Goal: Transaction & Acquisition: Purchase product/service

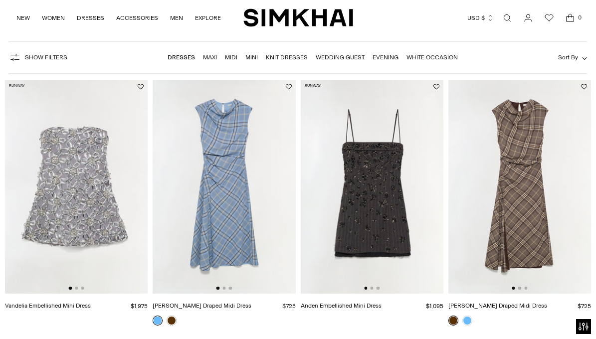
scroll to position [71, 0]
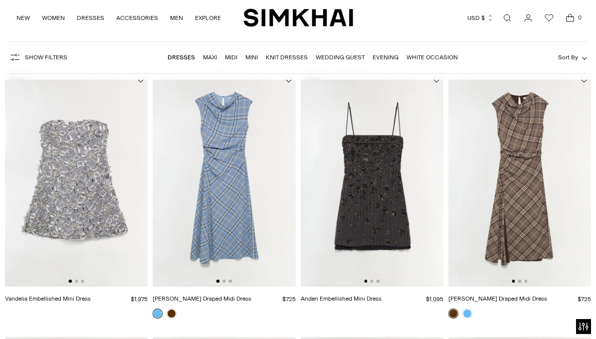
click at [215, 211] on img at bounding box center [224, 180] width 143 height 214
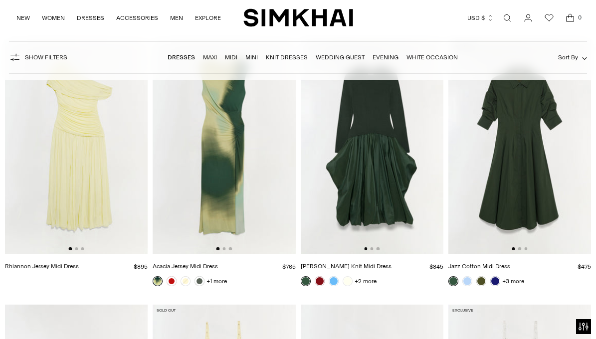
scroll to position [4338, 0]
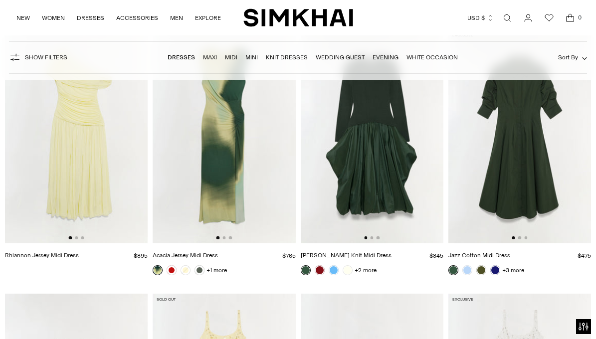
click at [523, 186] on img at bounding box center [519, 136] width 143 height 214
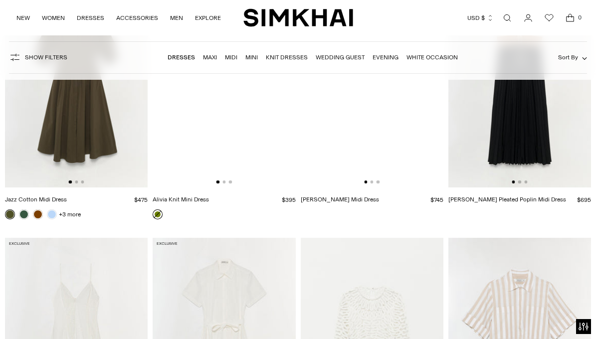
scroll to position [10178, 0]
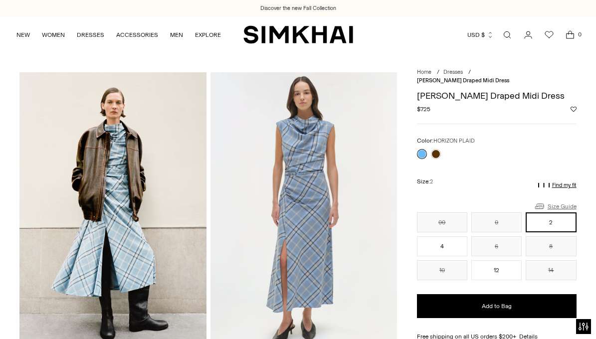
click at [564, 200] on link "Size Guide" at bounding box center [555, 206] width 43 height 12
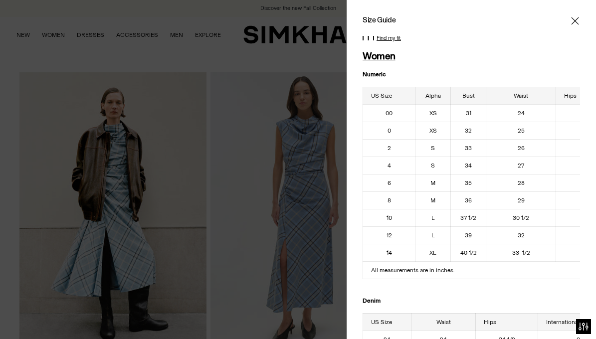
click at [576, 18] on icon "Close" at bounding box center [575, 21] width 8 height 10
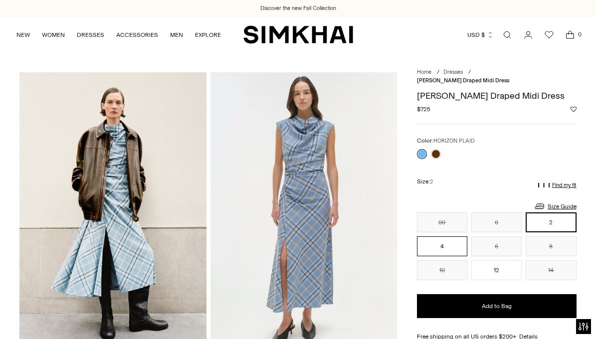
click at [448, 237] on button "4" at bounding box center [442, 246] width 50 height 20
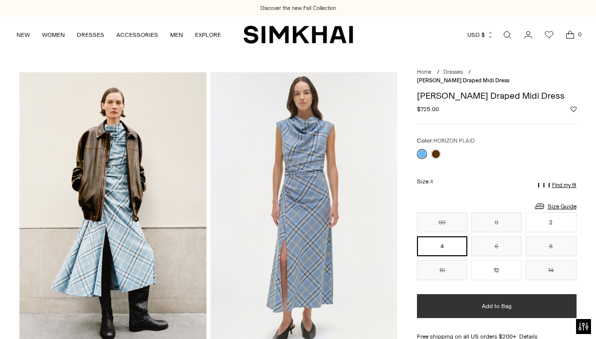
click at [435, 299] on button "Add to Bag" at bounding box center [497, 306] width 160 height 24
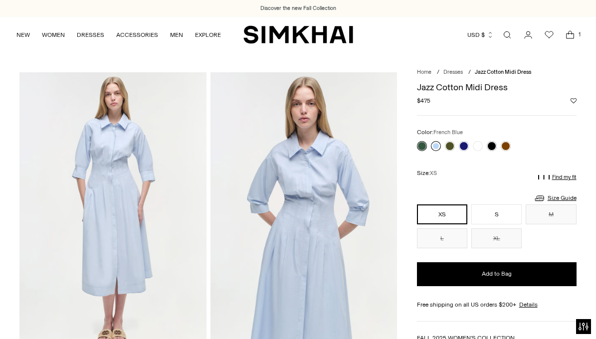
click at [435, 143] on link at bounding box center [436, 146] width 10 height 10
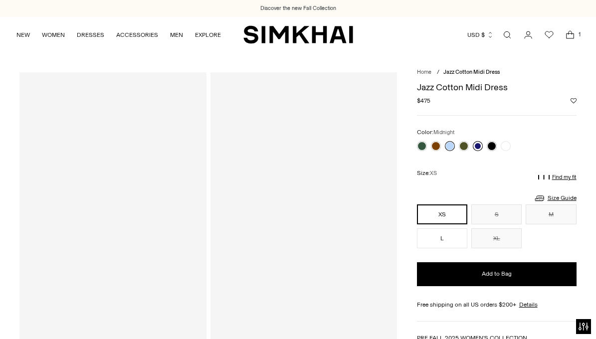
click at [478, 145] on link at bounding box center [478, 146] width 10 height 10
